Goal: Information Seeking & Learning: Find specific fact

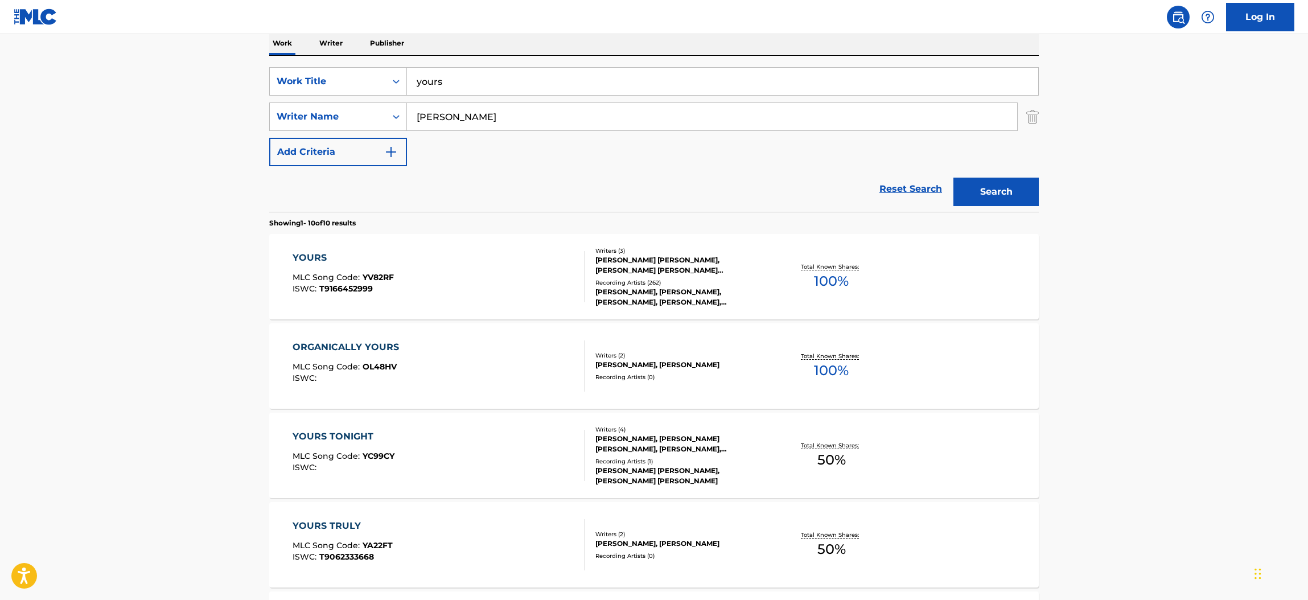
scroll to position [199, 0]
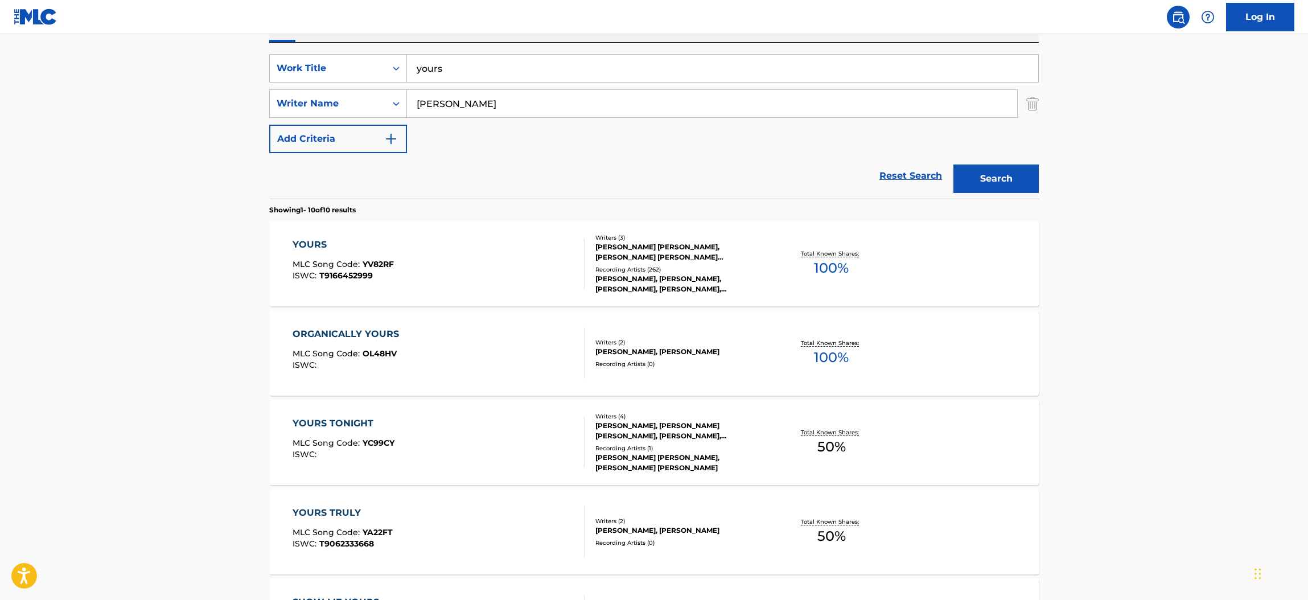
click at [312, 240] on div "YOURS" at bounding box center [342, 245] width 101 height 14
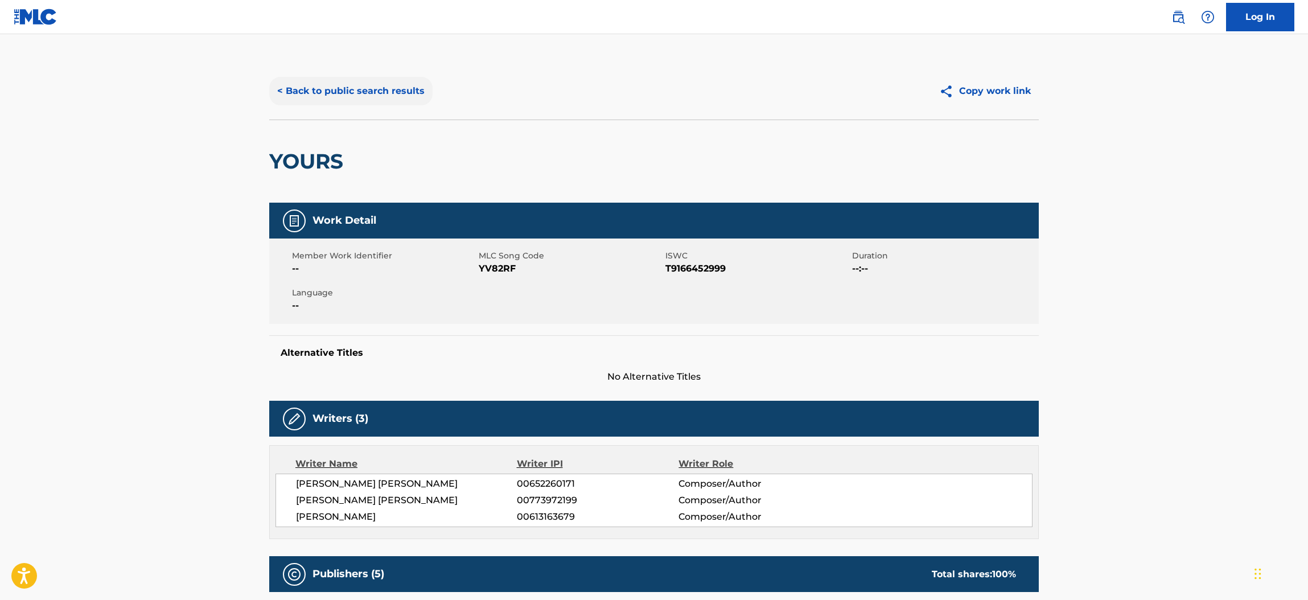
click at [322, 90] on button "< Back to public search results" at bounding box center [350, 91] width 163 height 28
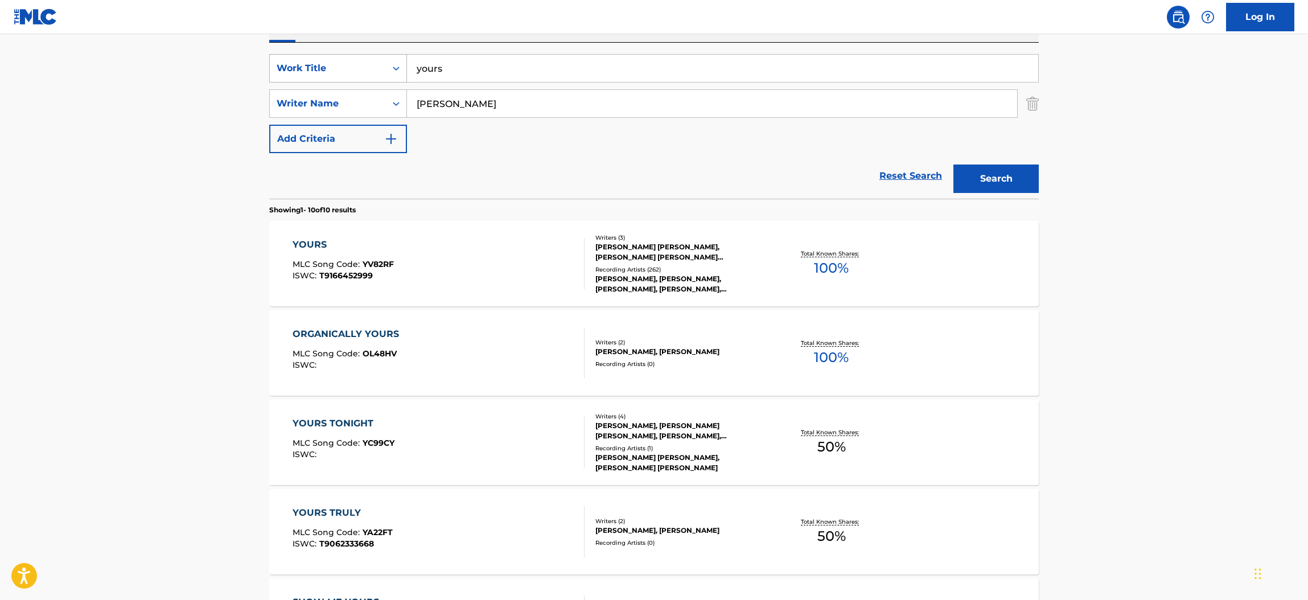
drag, startPoint x: 352, startPoint y: 60, endPoint x: 271, endPoint y: 57, distance: 81.4
click at [271, 57] on div "SearchWithCriteriaff1725b1-43cb-464c-8487-c651da6ae68d Work Title yours" at bounding box center [653, 68] width 769 height 28
type input "every little thing"
click at [953, 164] on button "Search" at bounding box center [995, 178] width 85 height 28
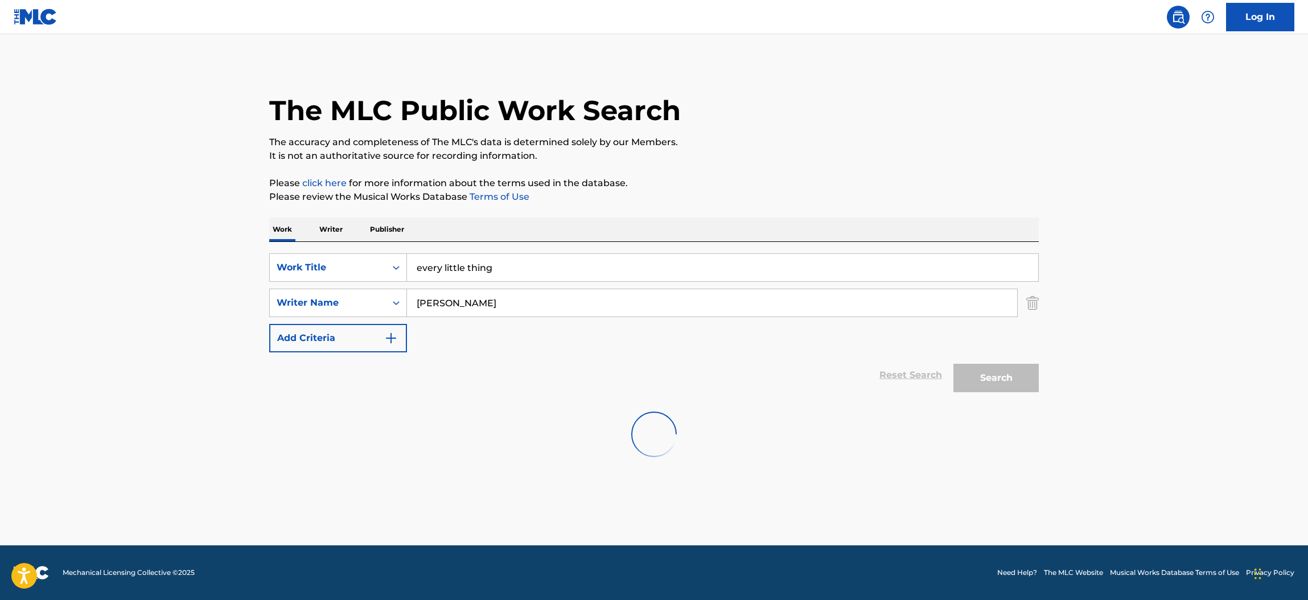
scroll to position [0, 0]
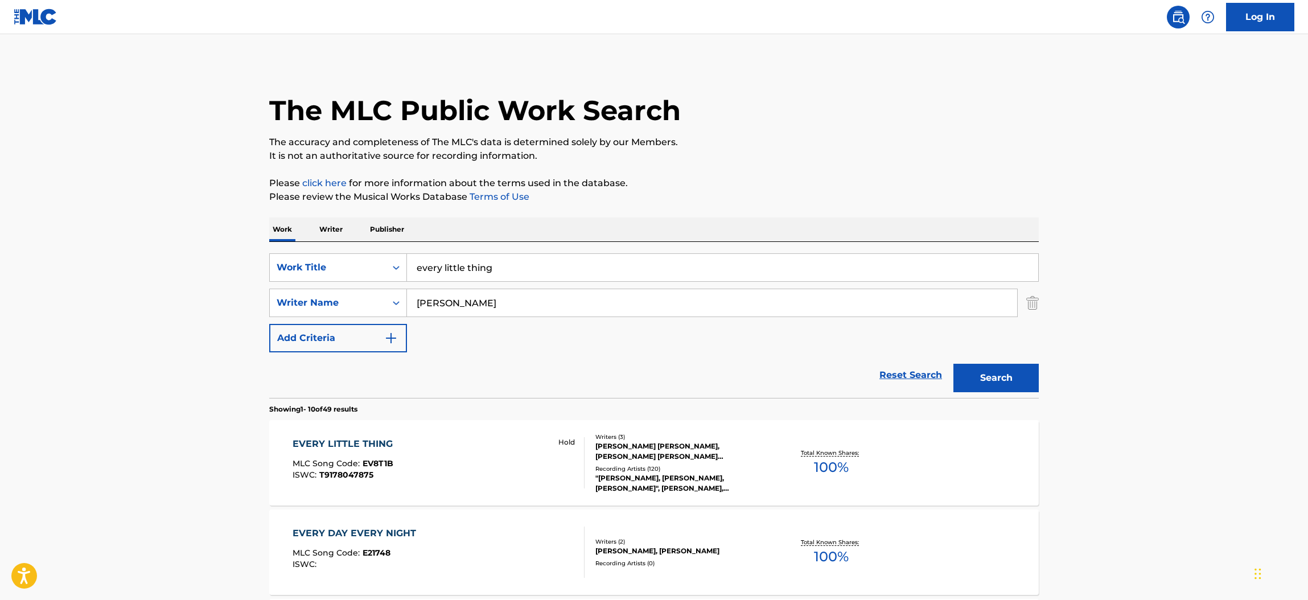
click at [346, 439] on div "EVERY LITTLE THING" at bounding box center [345, 444] width 106 height 14
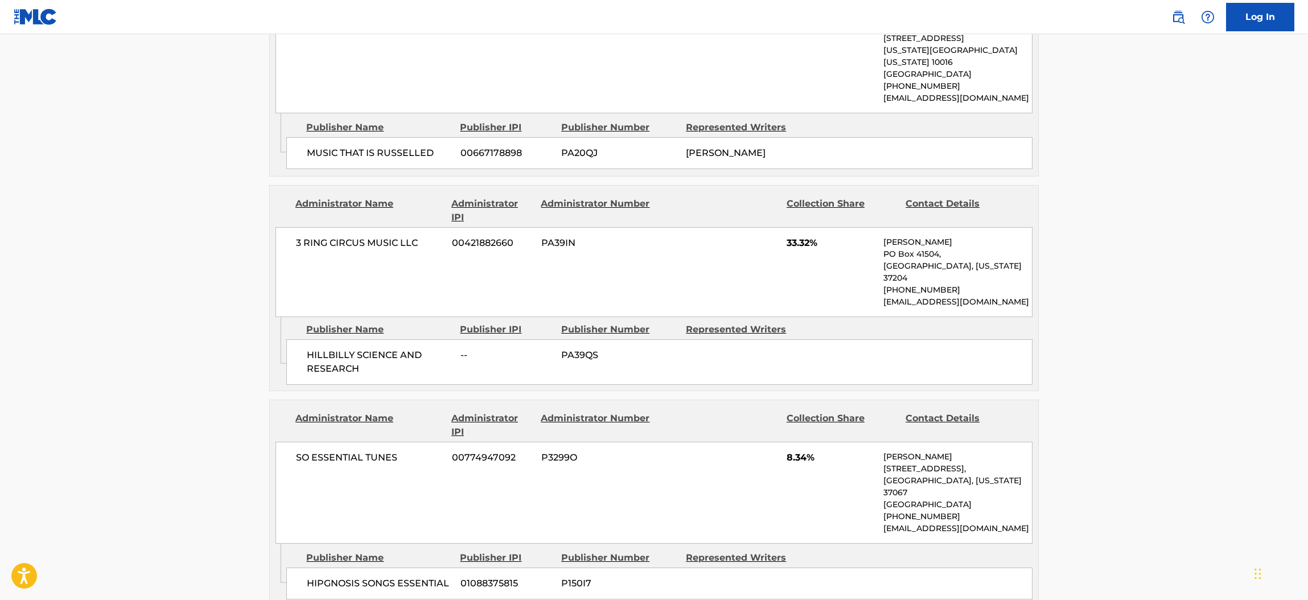
scroll to position [1195, 0]
